Goal: Information Seeking & Learning: Learn about a topic

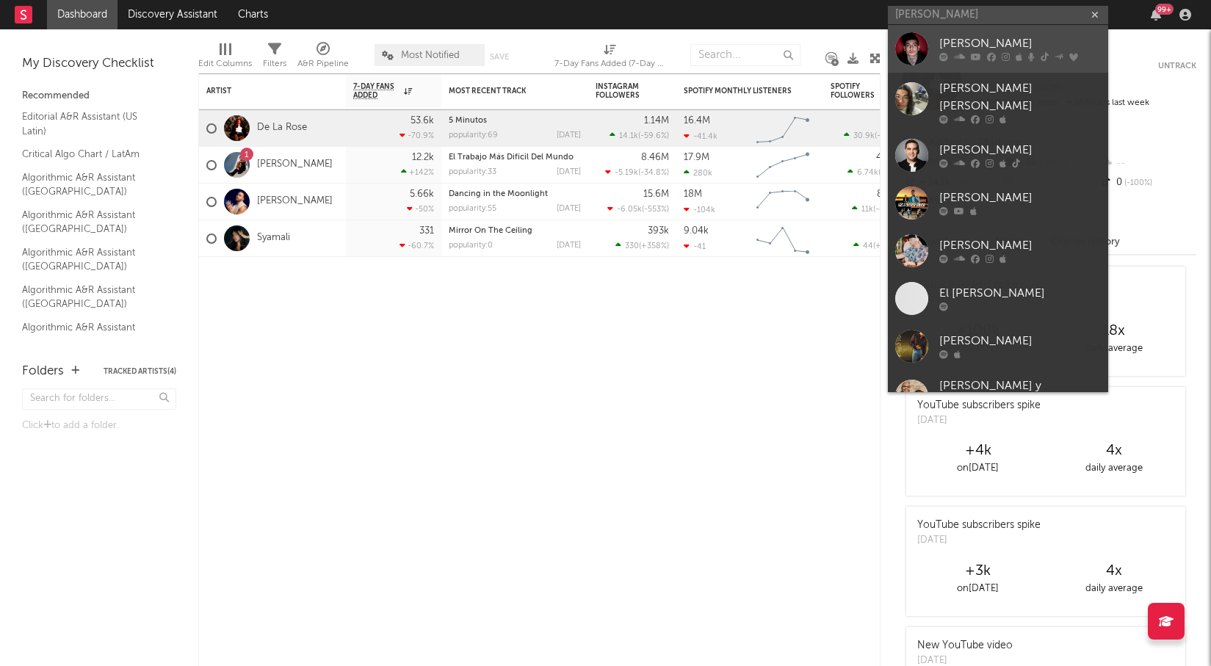
type input "[PERSON_NAME]"
click at [980, 48] on div "[PERSON_NAME]" at bounding box center [1020, 44] width 162 height 18
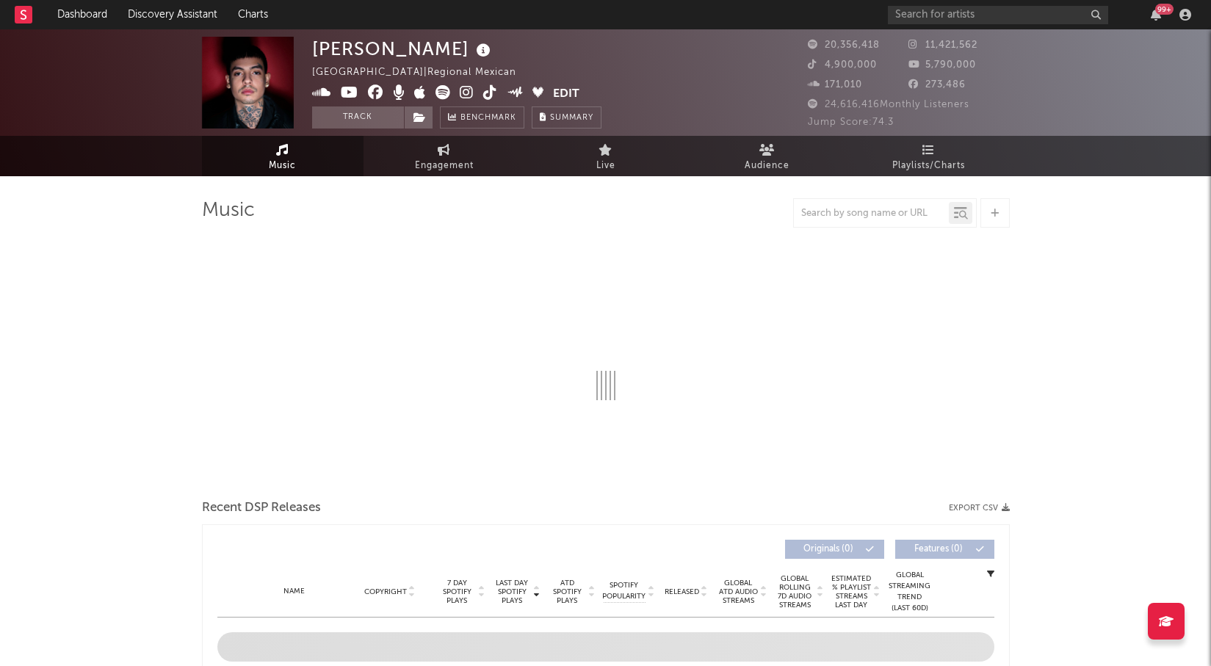
select select "6m"
